Goal: Use online tool/utility

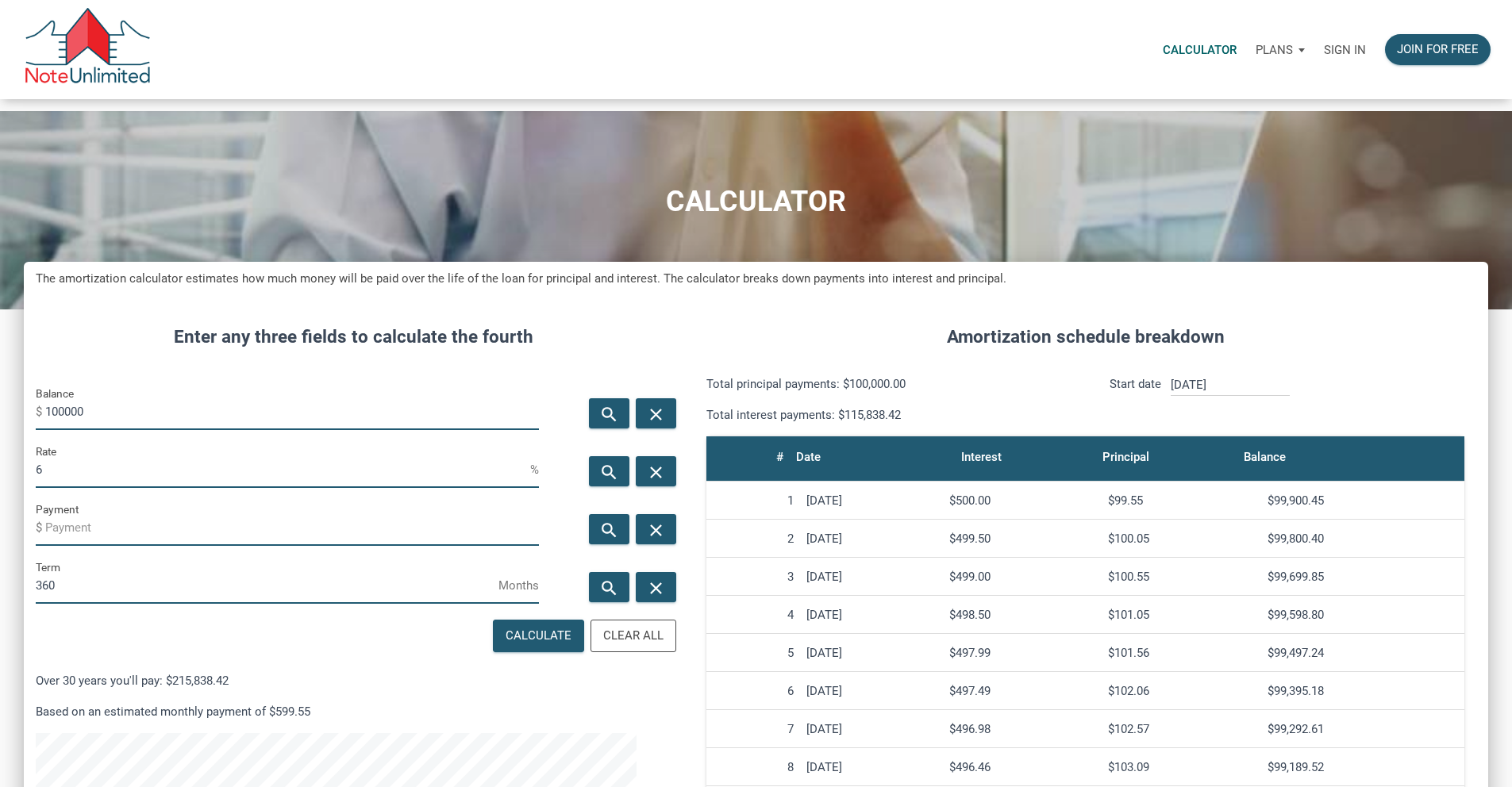
scroll to position [970, 1441]
click at [213, 430] on input "100000" at bounding box center [293, 411] width 494 height 36
click at [280, 430] on input "100000" at bounding box center [293, 411] width 494 height 36
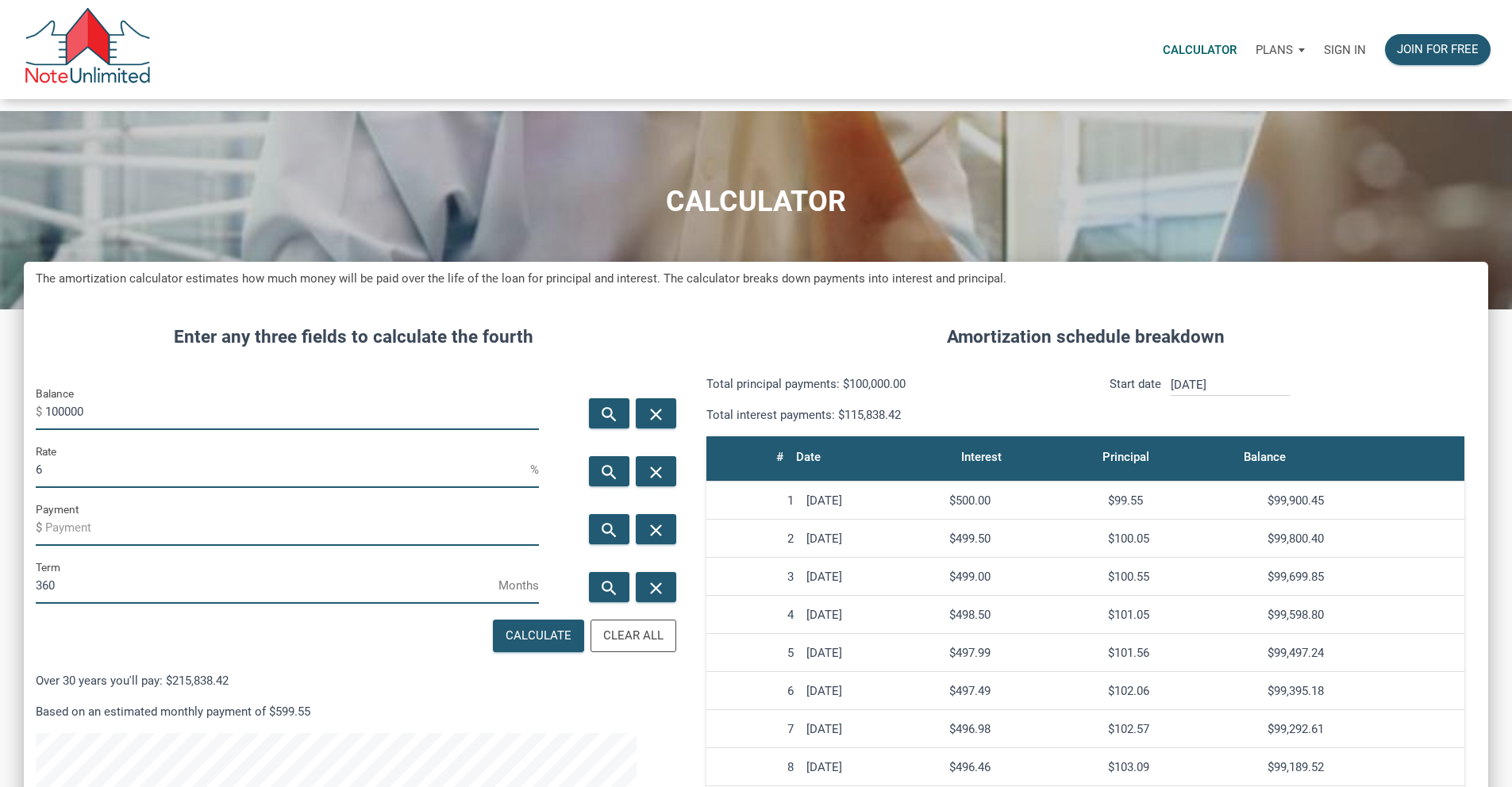
click at [280, 430] on input "100000" at bounding box center [293, 411] width 494 height 36
type input "1260000"
click at [137, 488] on input "6" at bounding box center [283, 469] width 495 height 36
type input "7"
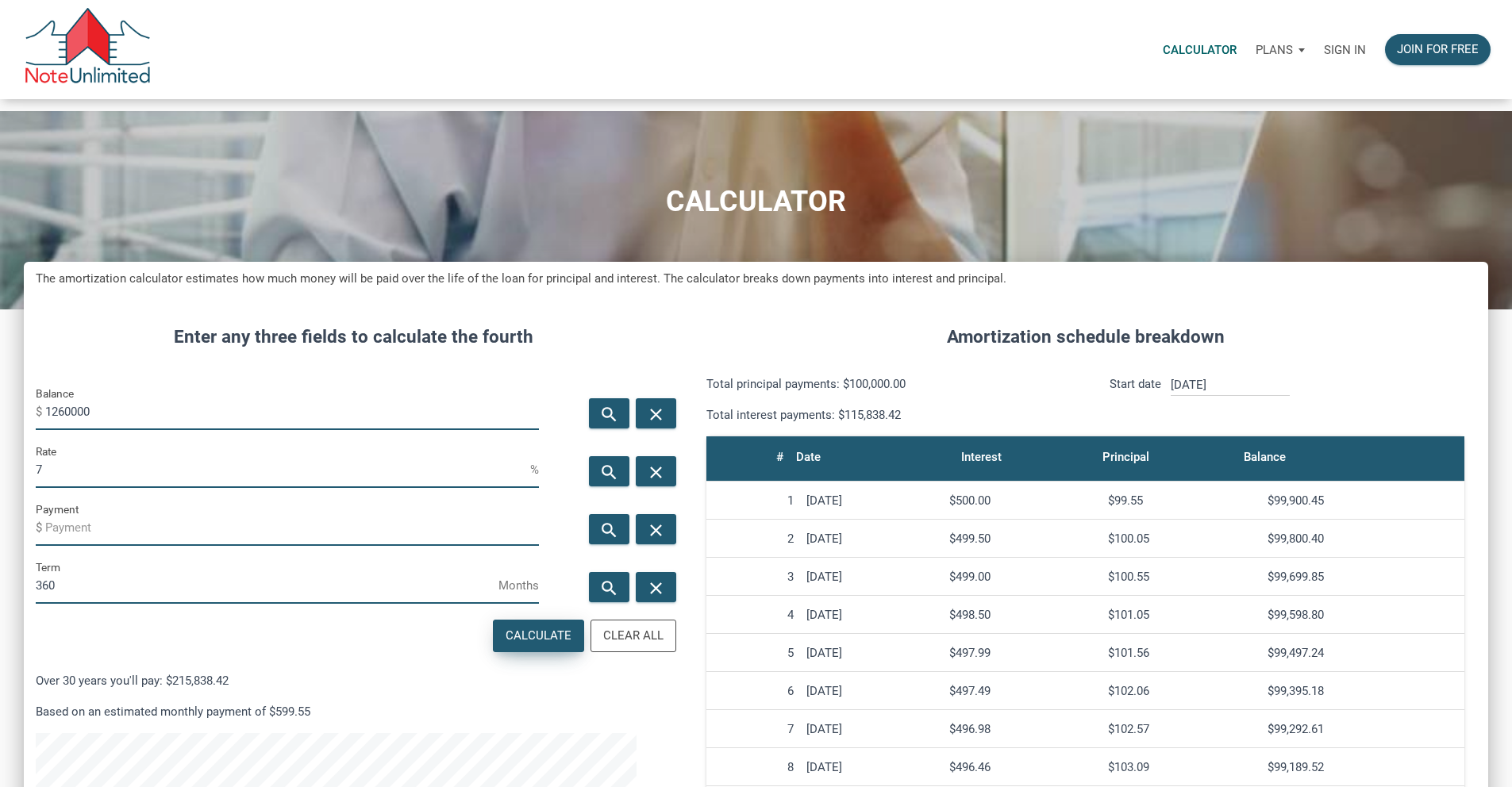
click at [510, 645] on div "Calculate" at bounding box center [539, 635] width 66 height 18
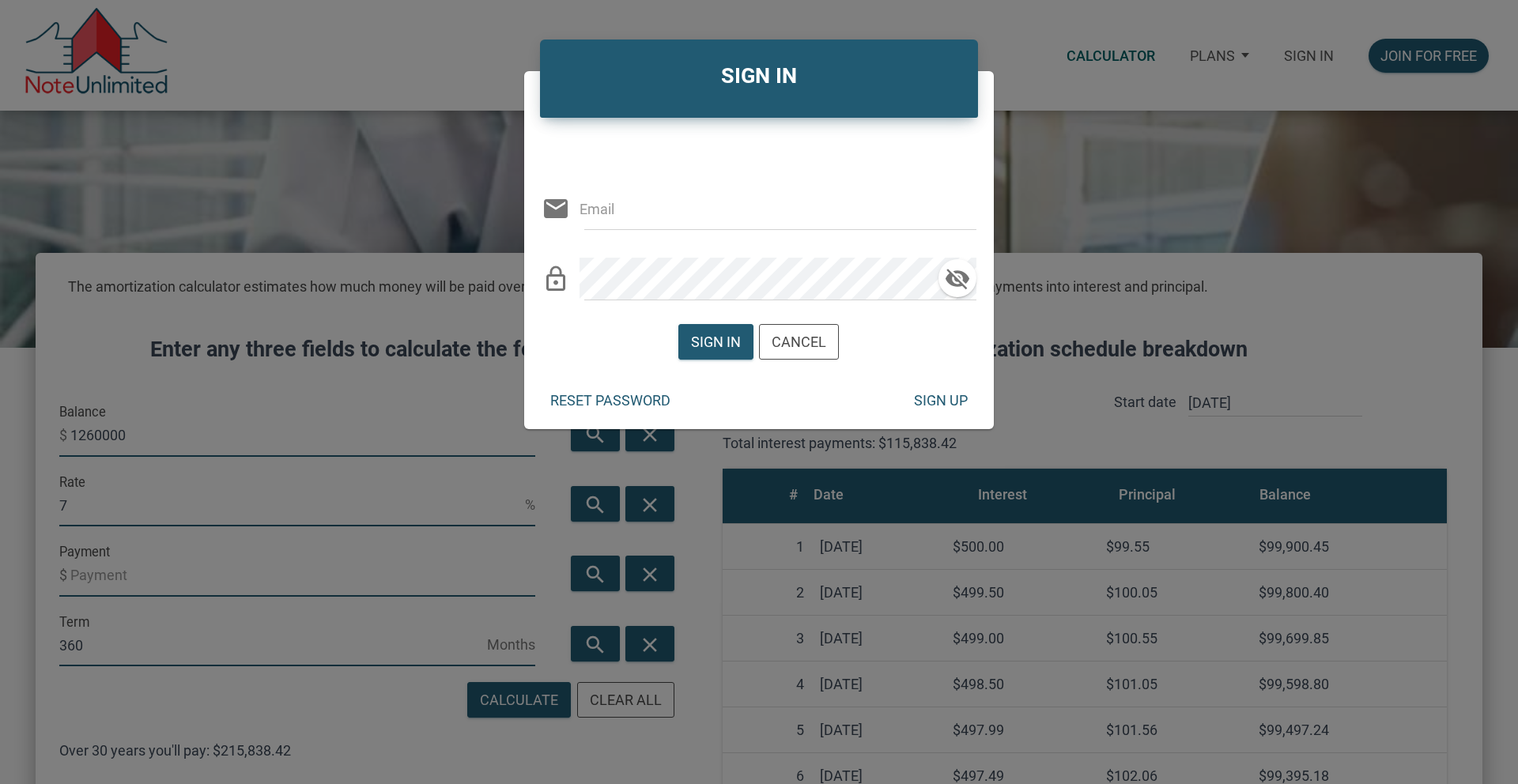
type input "[EMAIL_ADDRESS][DOMAIN_NAME]"
click at [700, 339] on div "Sign in" at bounding box center [716, 341] width 50 height 21
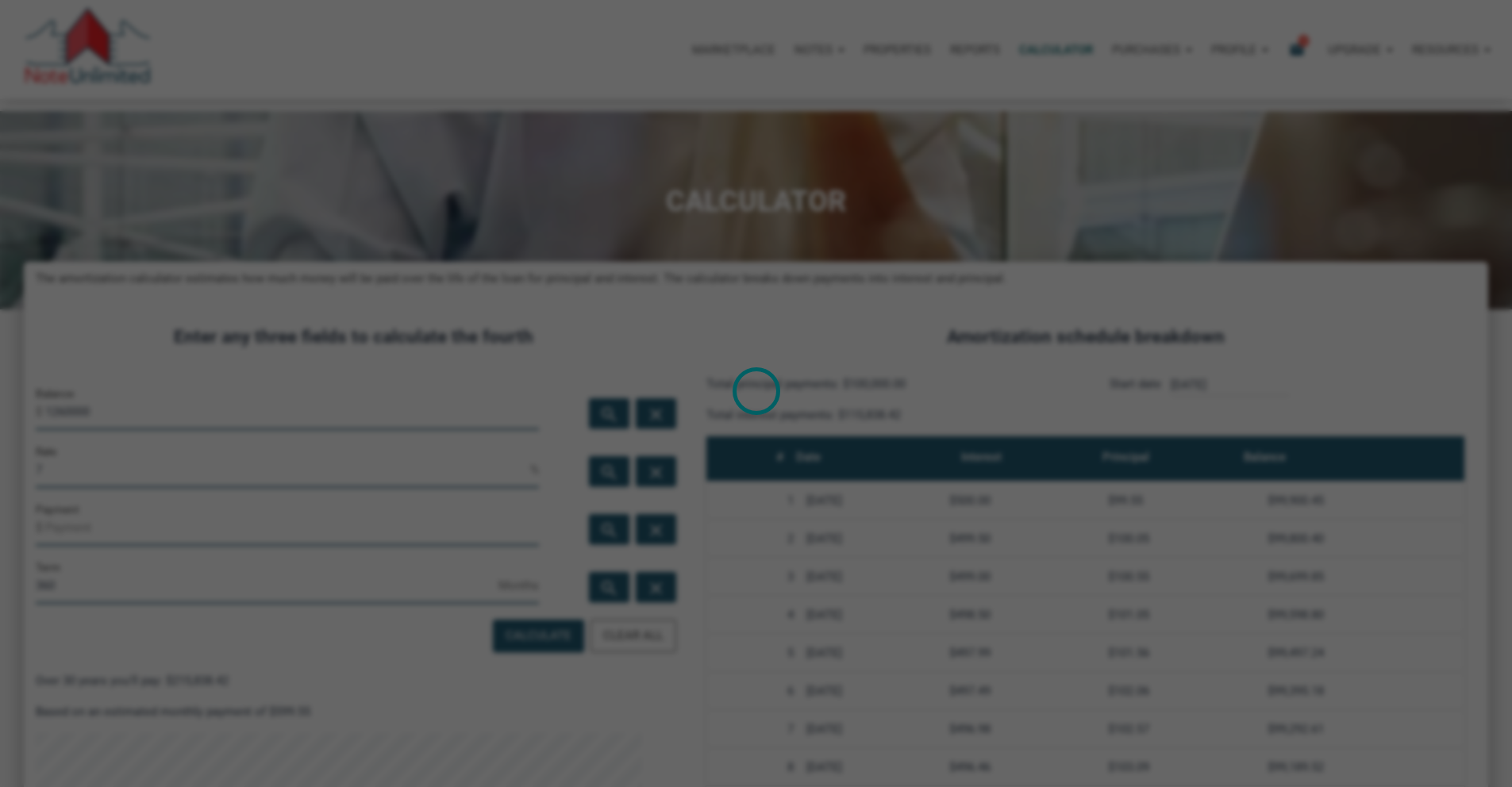
scroll to position [792433, 792446]
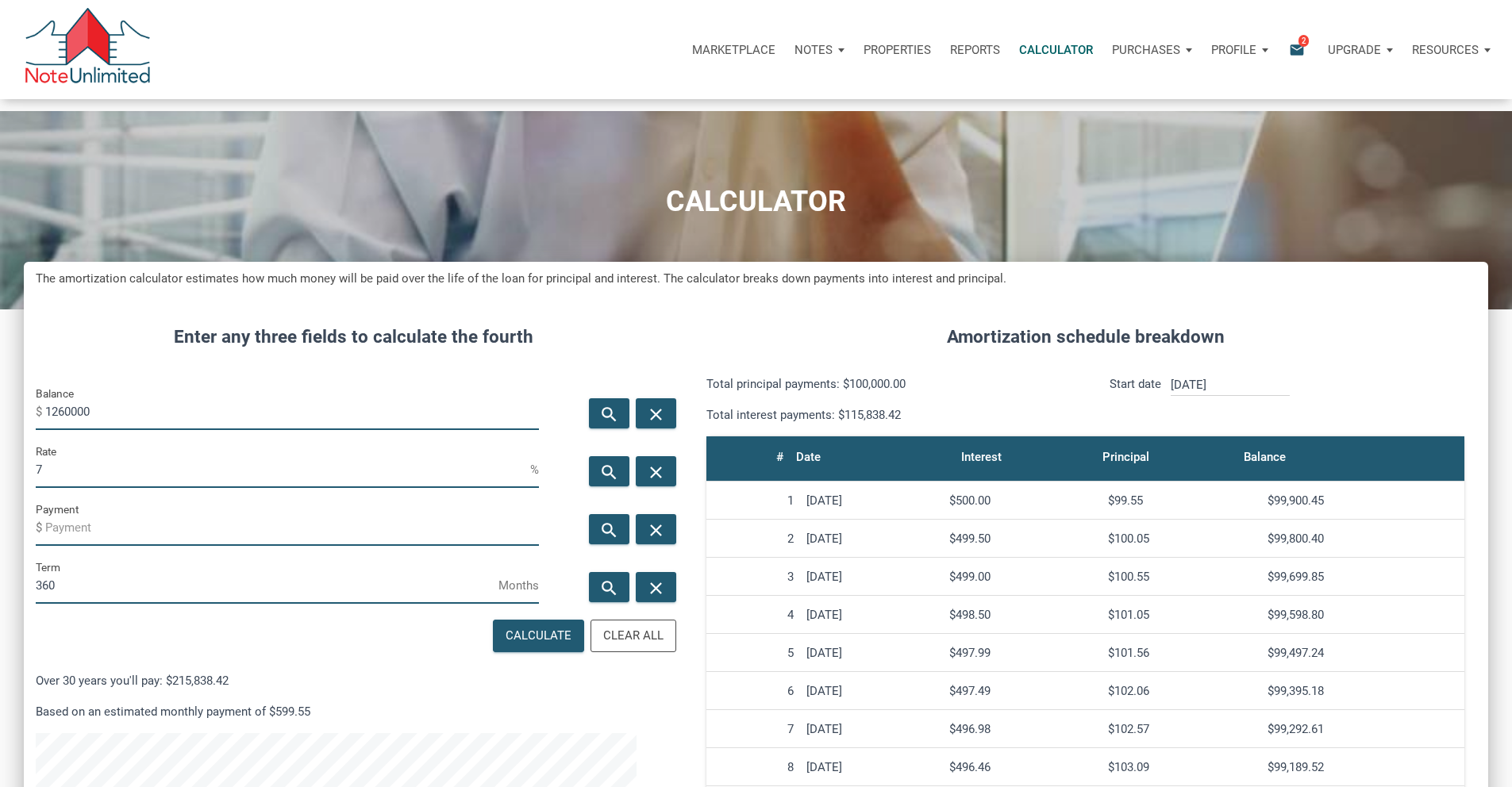
click at [131, 430] on input "1260000" at bounding box center [293, 411] width 494 height 36
click at [361, 430] on input "1260000" at bounding box center [293, 411] width 494 height 36
click at [250, 430] on input "1260000" at bounding box center [293, 411] width 494 height 36
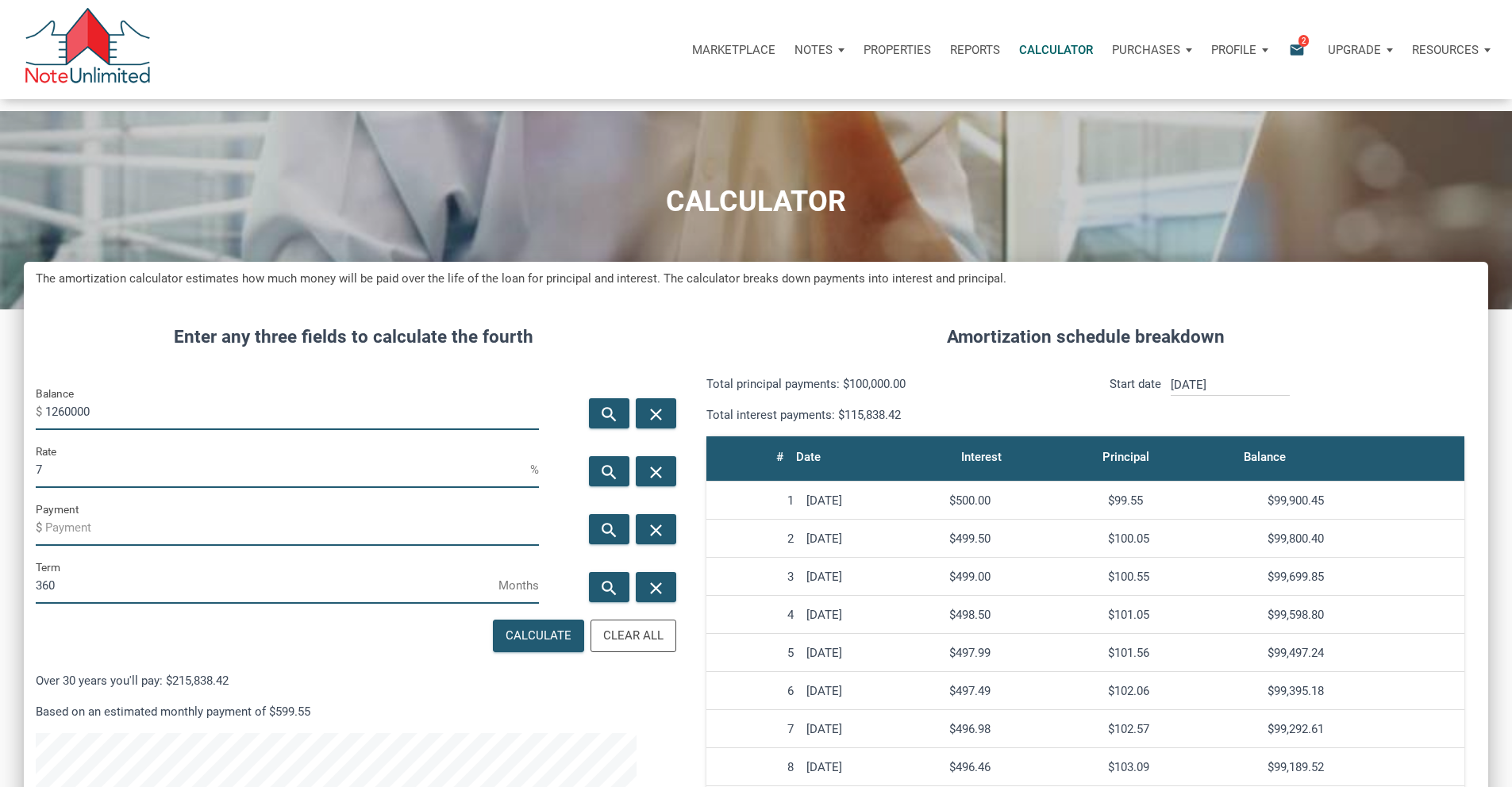
click at [149, 430] on input "1260000" at bounding box center [293, 411] width 494 height 36
click at [150, 430] on input "1260000" at bounding box center [293, 411] width 494 height 36
type input "6"
type input "5600000"
click at [77, 488] on input "7" at bounding box center [283, 469] width 495 height 36
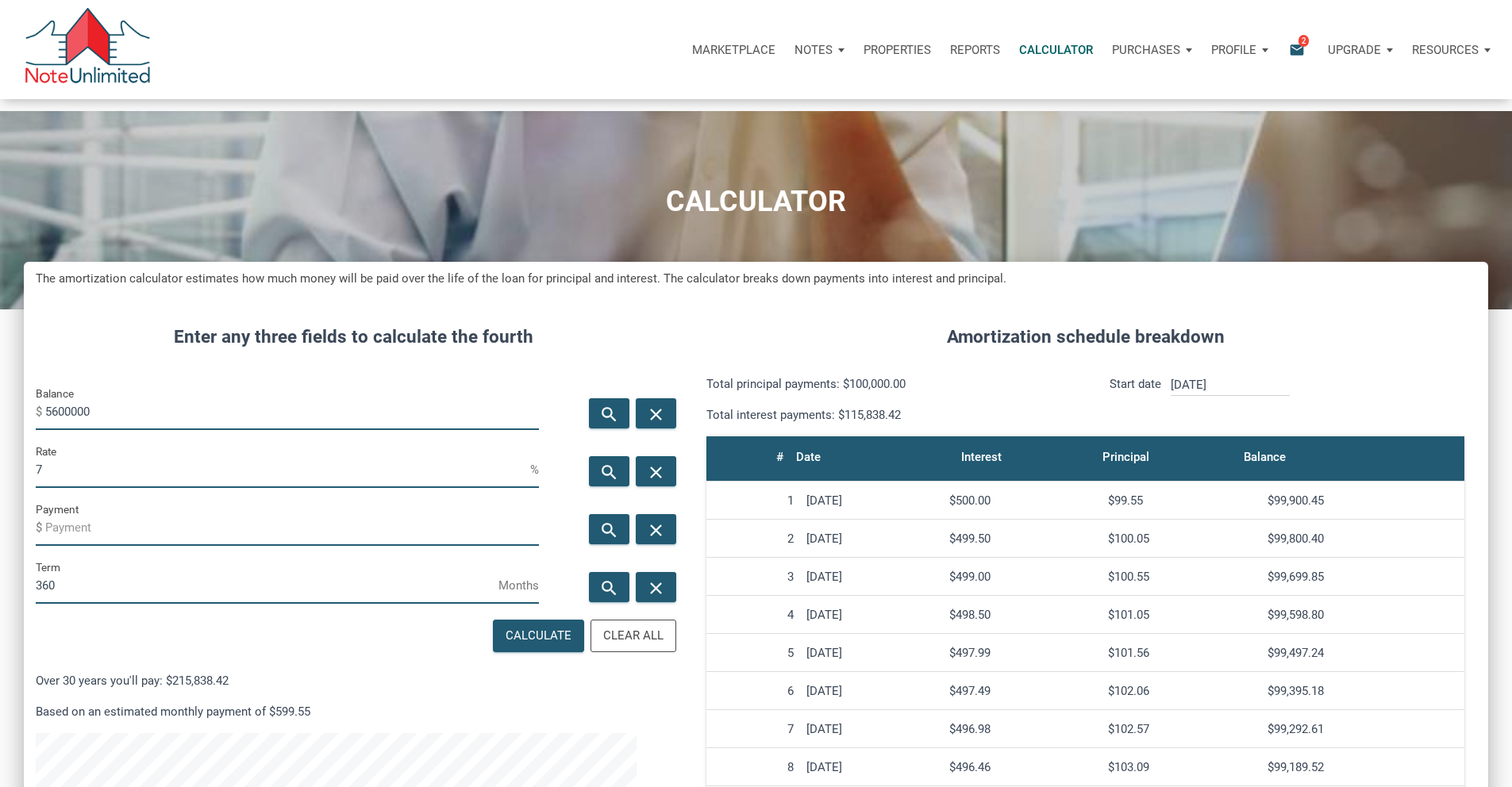
click at [77, 488] on input "7" at bounding box center [283, 469] width 495 height 36
